Goal: Task Accomplishment & Management: Complete application form

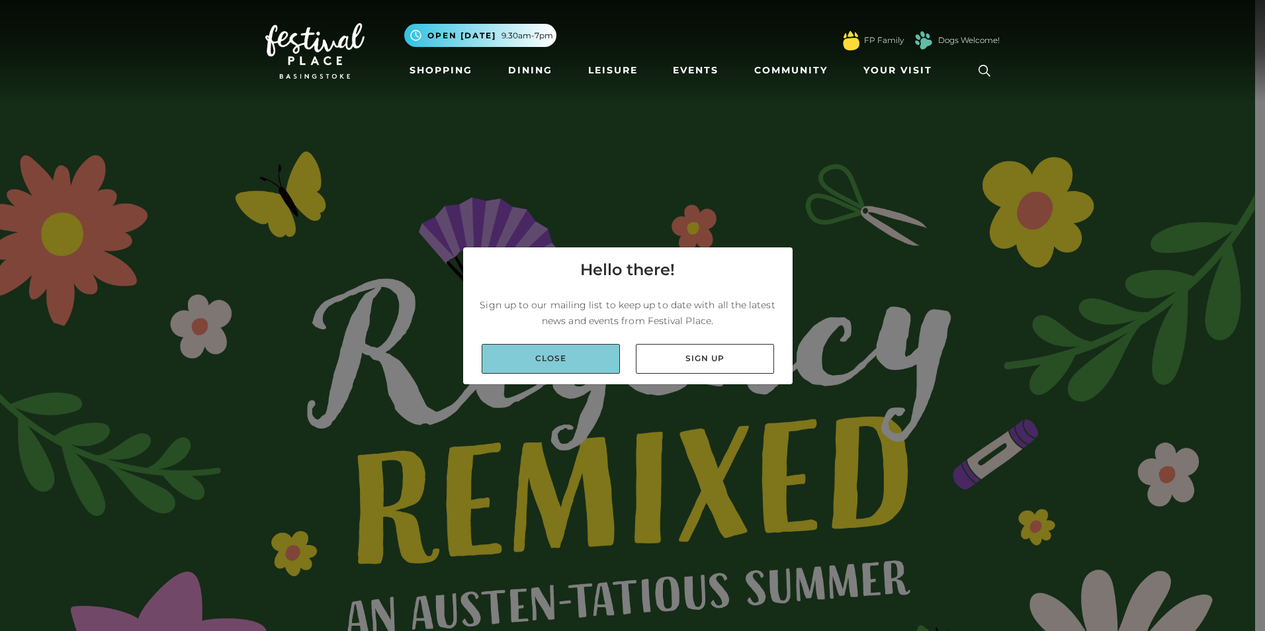
click at [549, 357] on link "Close" at bounding box center [551, 359] width 138 height 30
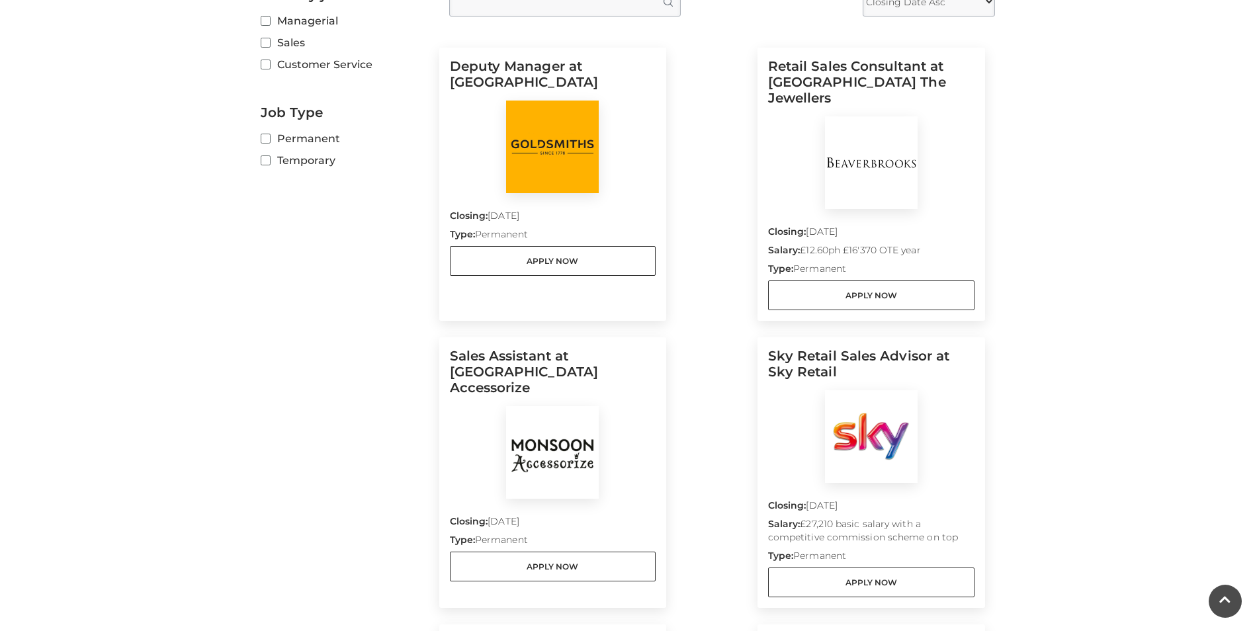
scroll to position [463, 0]
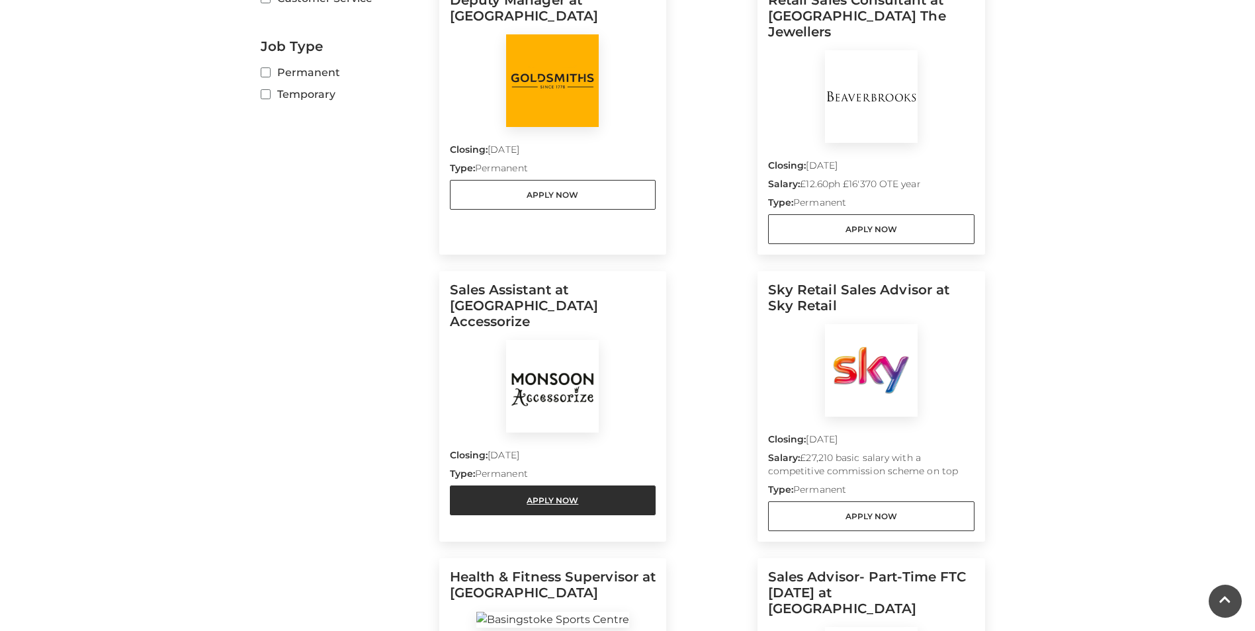
click at [535, 486] on link "Apply Now" at bounding box center [553, 501] width 206 height 30
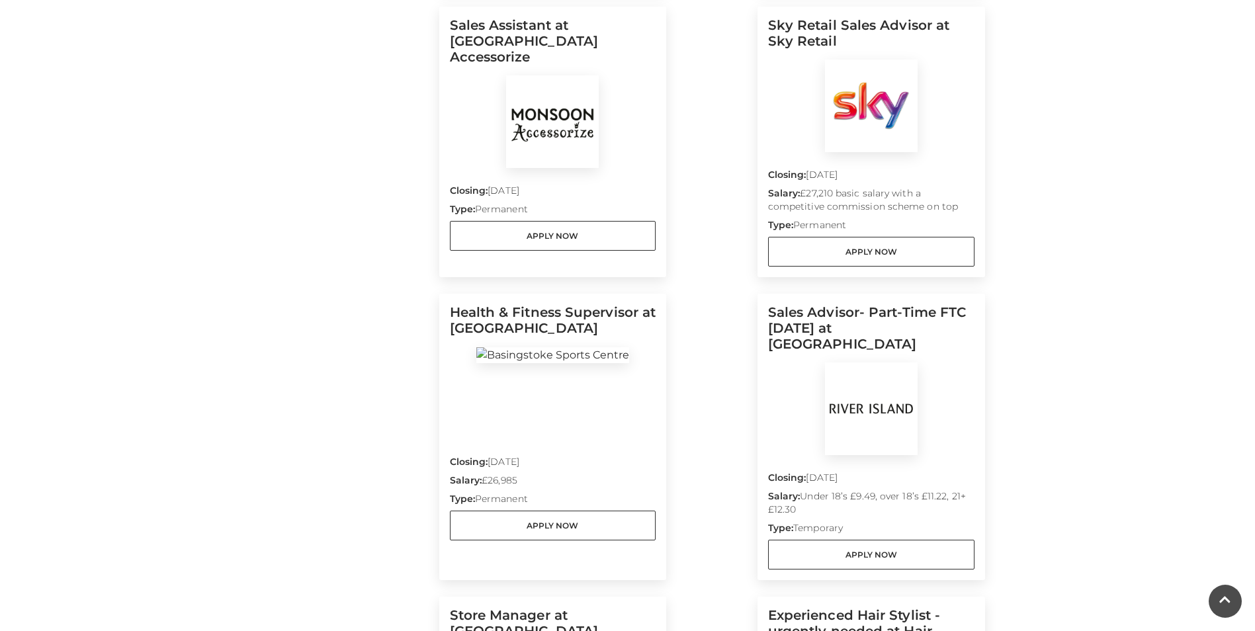
scroll to position [794, 0]
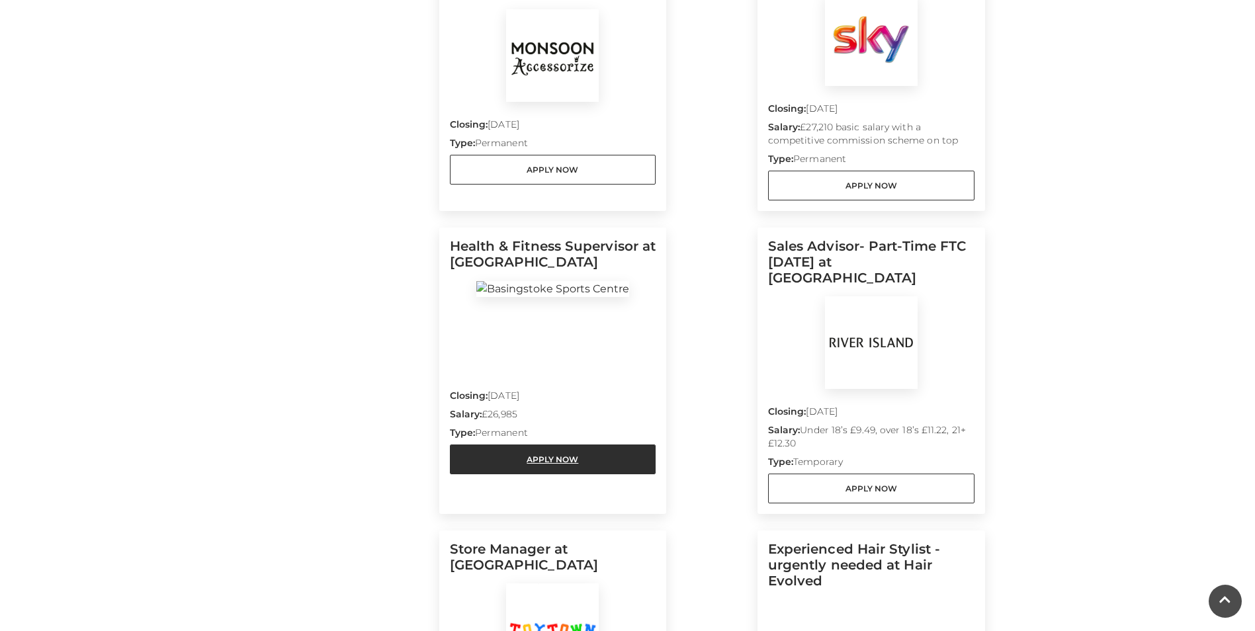
click at [533, 445] on link "Apply Now" at bounding box center [553, 460] width 206 height 30
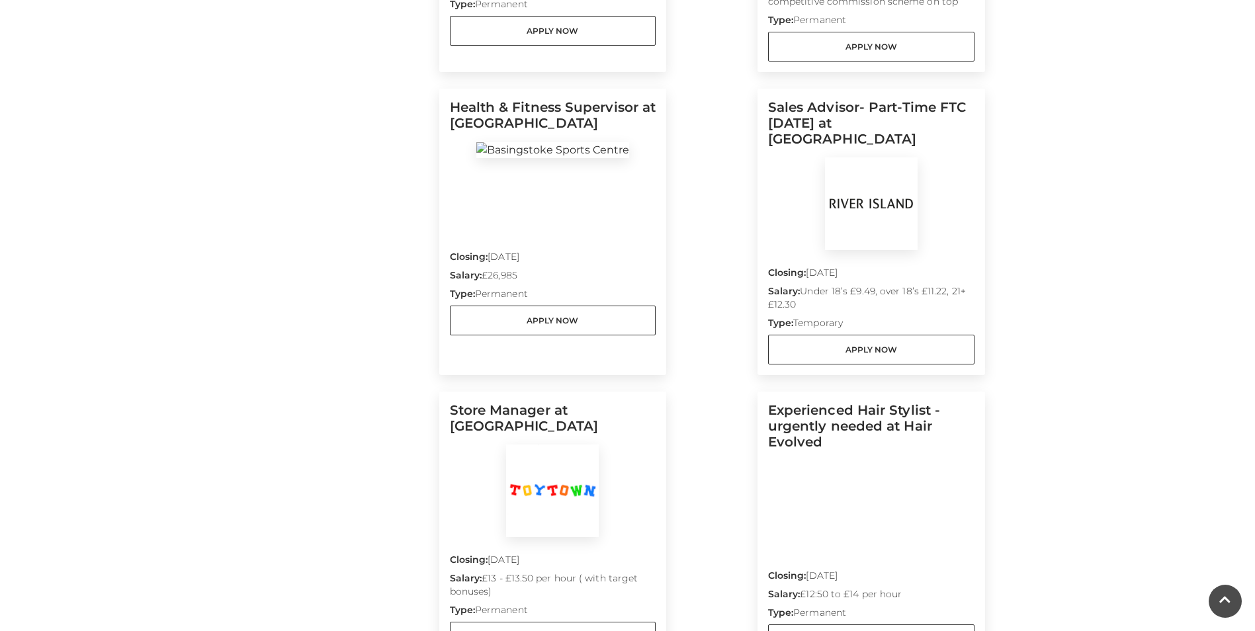
scroll to position [1058, 0]
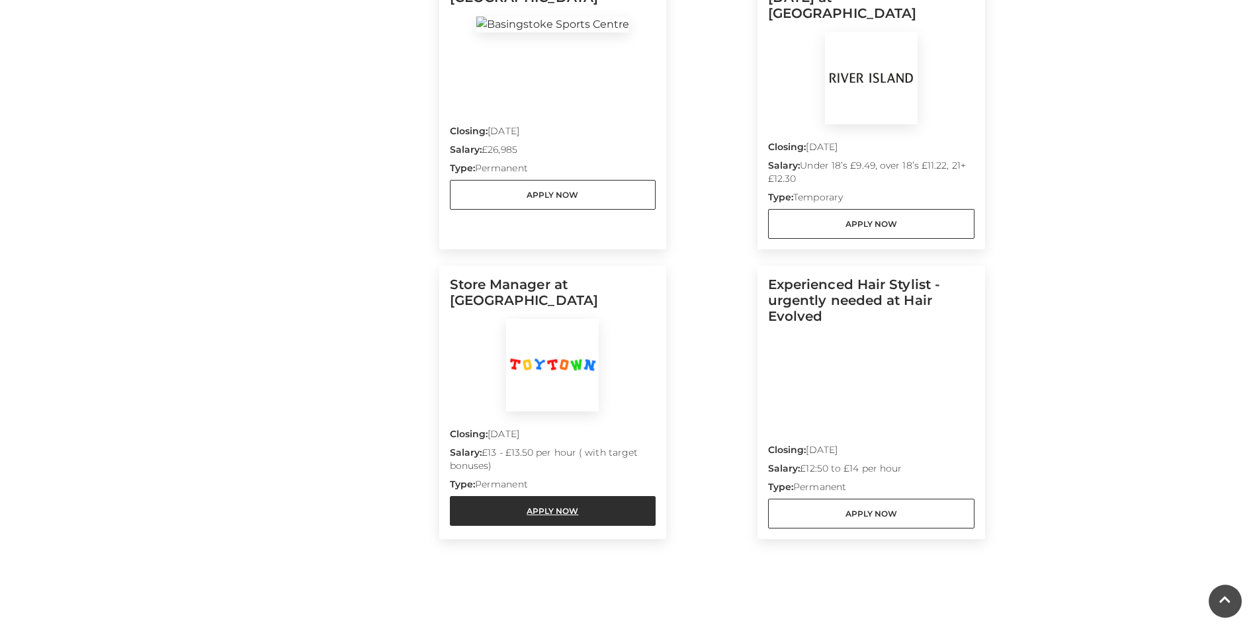
click at [552, 496] on link "Apply Now" at bounding box center [553, 511] width 206 height 30
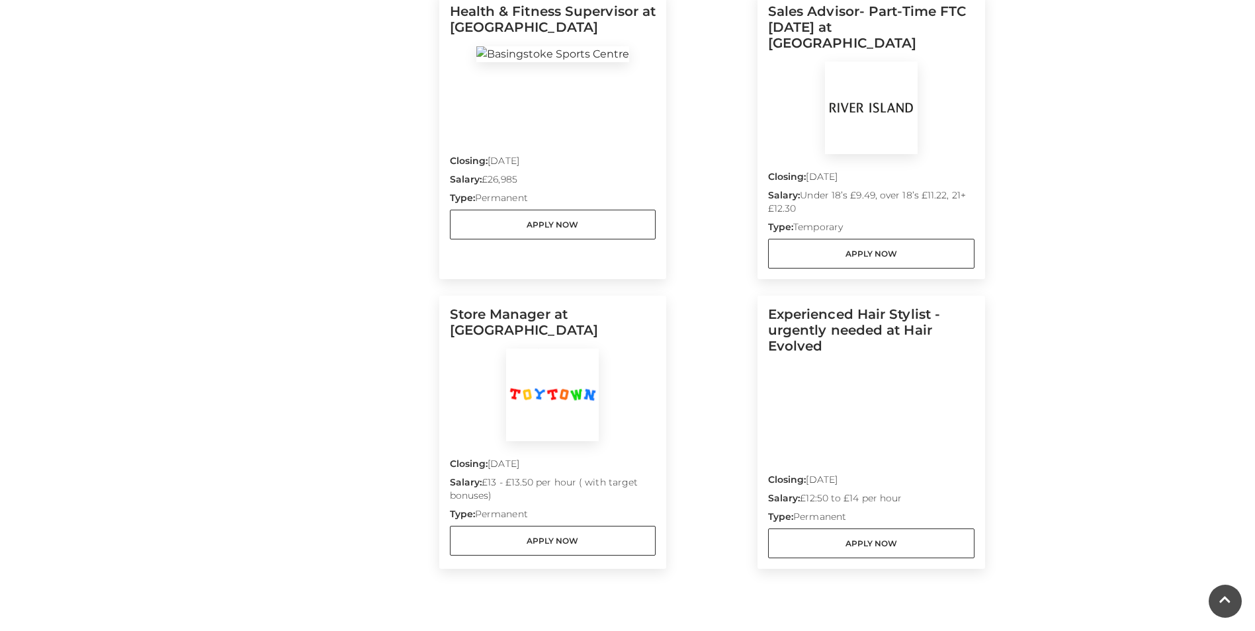
scroll to position [698, 0]
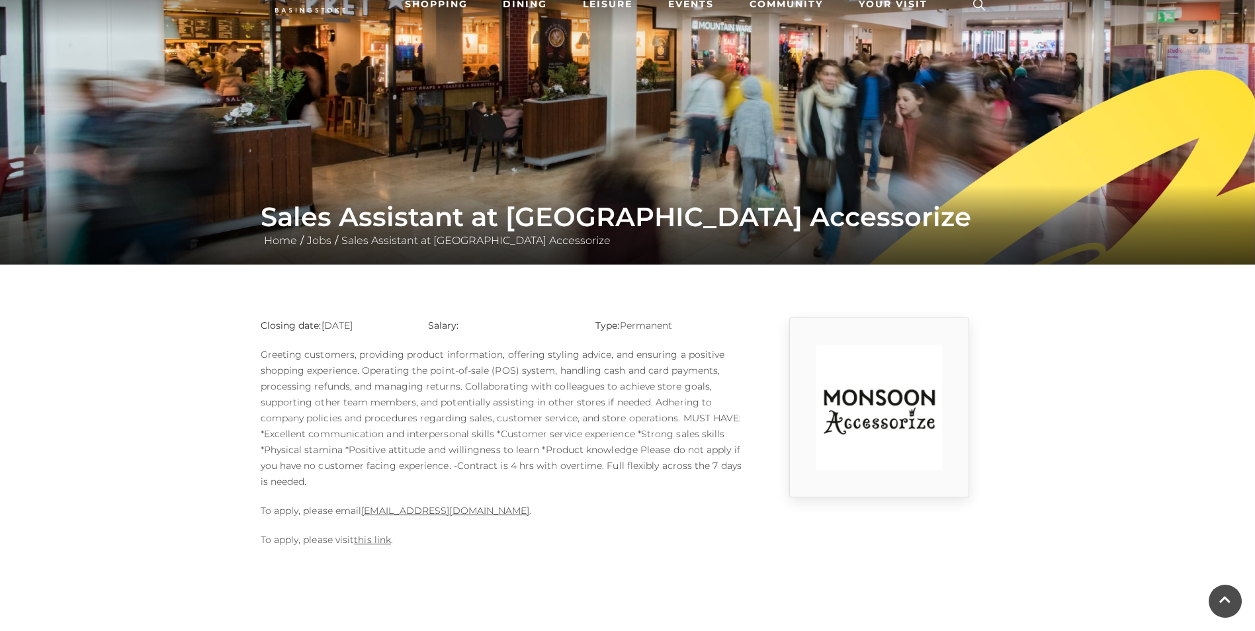
scroll to position [132, 0]
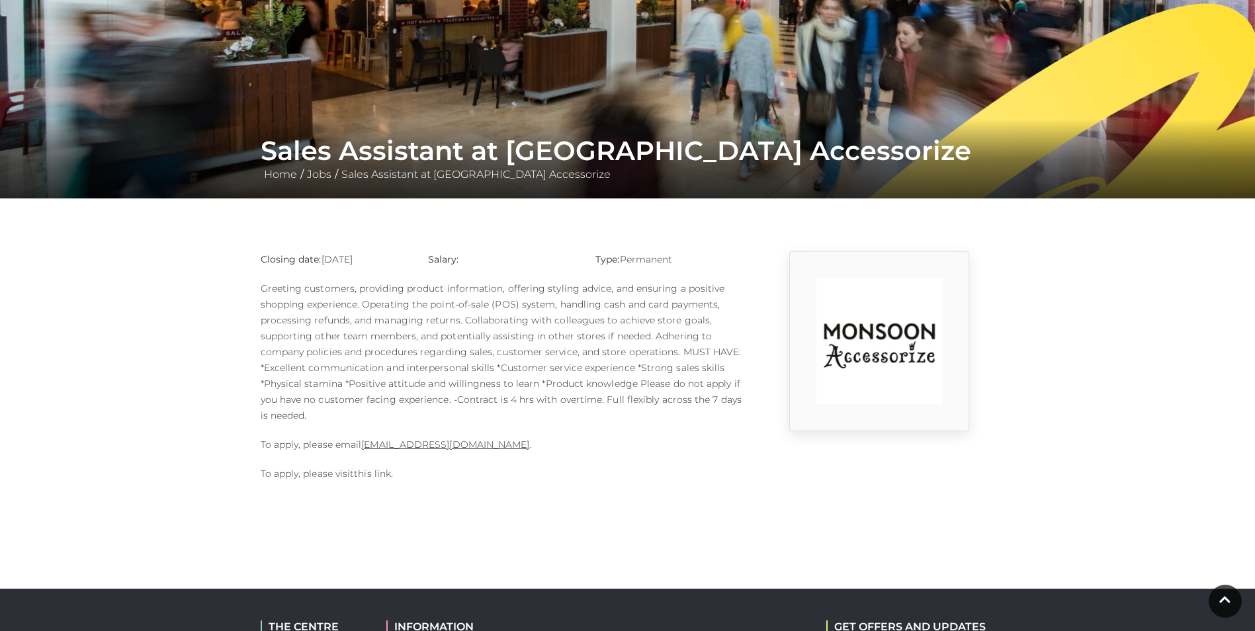
click at [378, 469] on link "this link" at bounding box center [372, 474] width 37 height 12
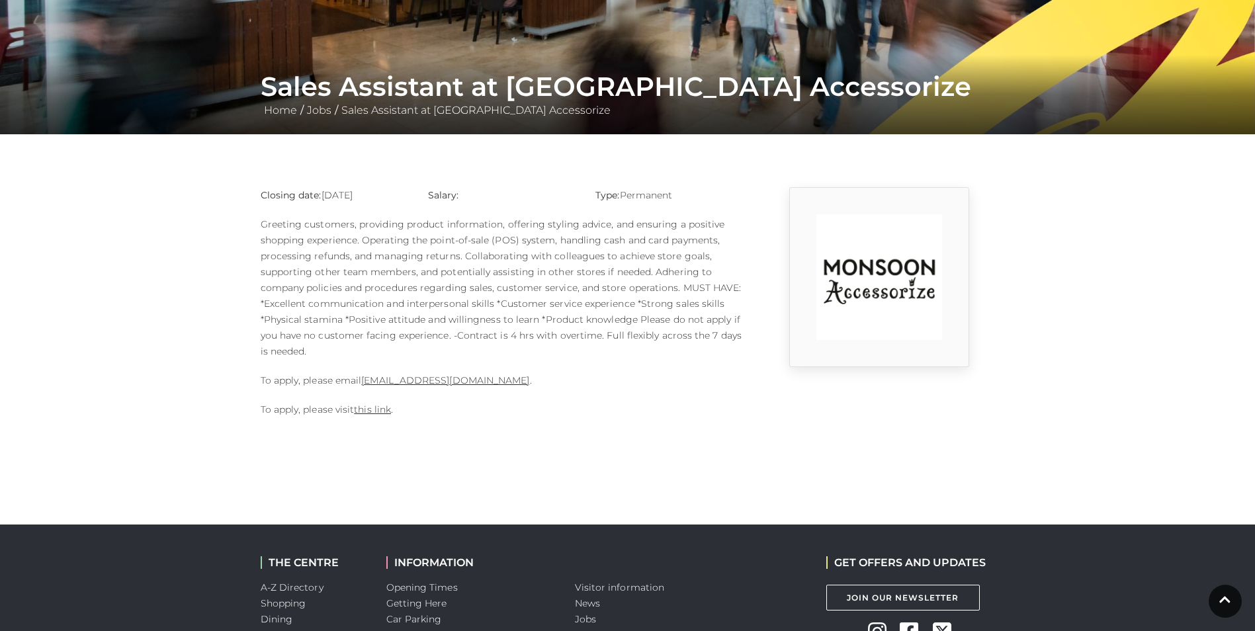
scroll to position [198, 0]
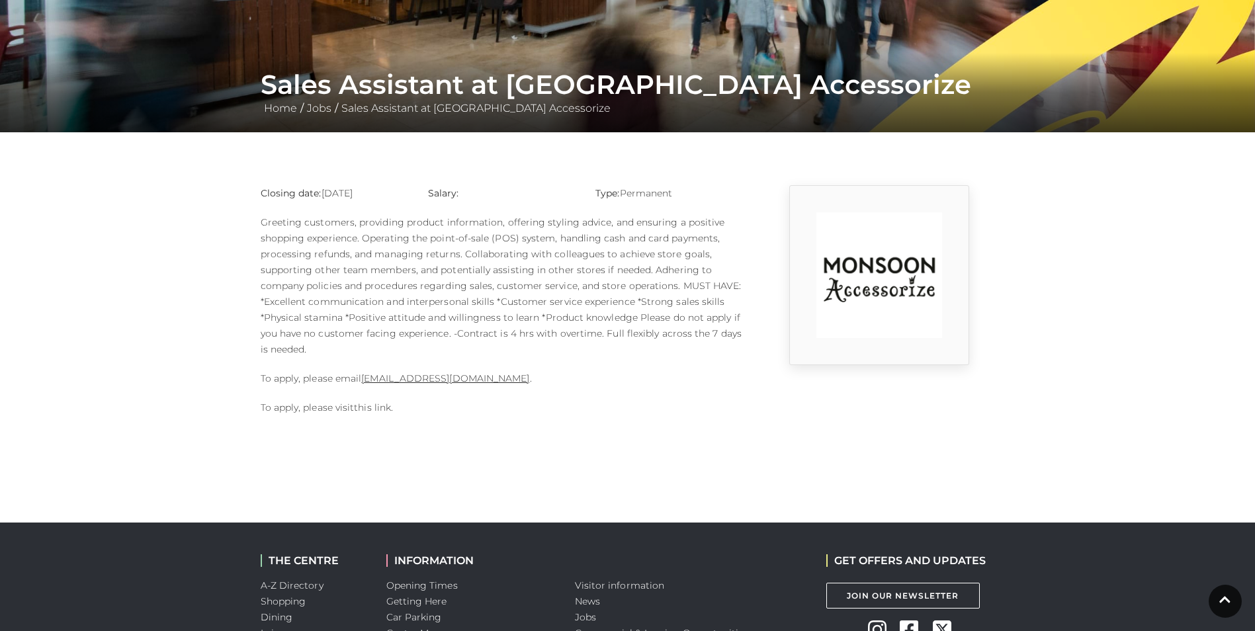
click at [373, 406] on link "this link" at bounding box center [372, 408] width 37 height 12
drag, startPoint x: 550, startPoint y: 376, endPoint x: 574, endPoint y: 372, distance: 24.9
click at [574, 372] on p "To apply, please email 1124m@monsoonmail.rms-metro.com ." at bounding box center [502, 378] width 483 height 16
click at [509, 374] on link "1124m@monsoonmail.rms-metro.com" at bounding box center [445, 378] width 168 height 12
